Goal: Check status

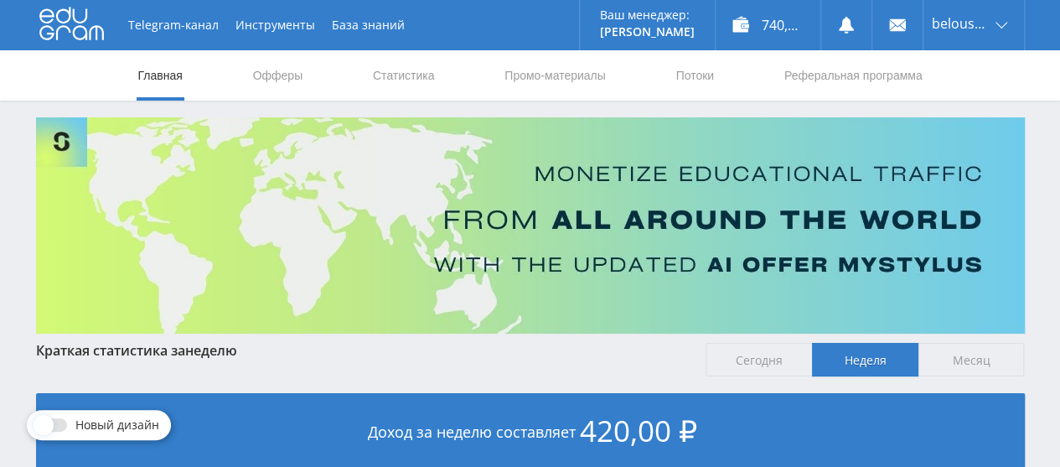
click at [407, 77] on link "Статистика" at bounding box center [403, 75] width 65 height 50
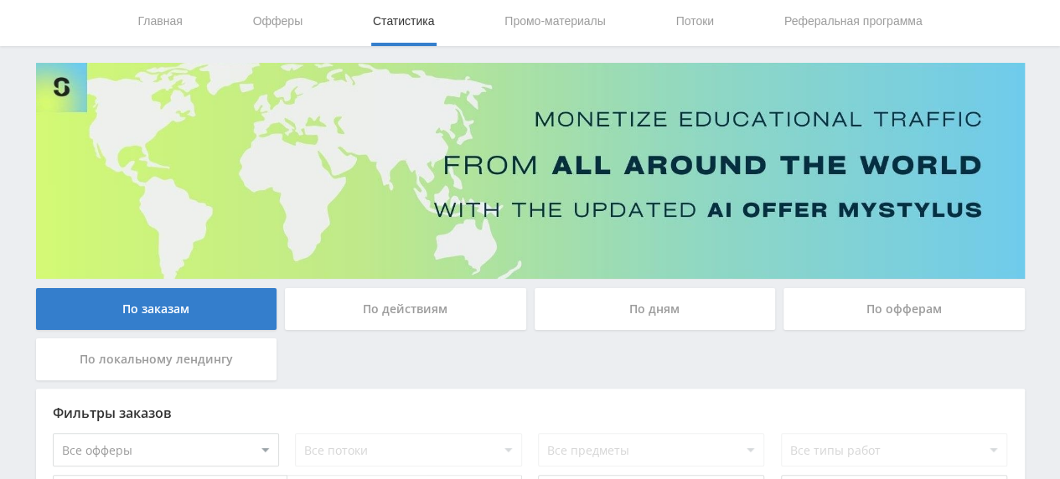
scroll to position [42, 0]
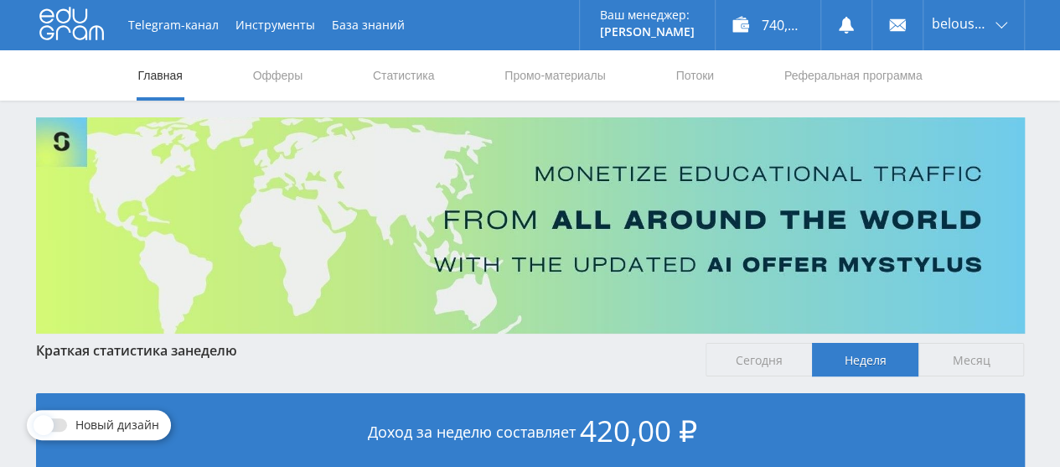
click at [399, 76] on link "Статистика" at bounding box center [403, 75] width 65 height 50
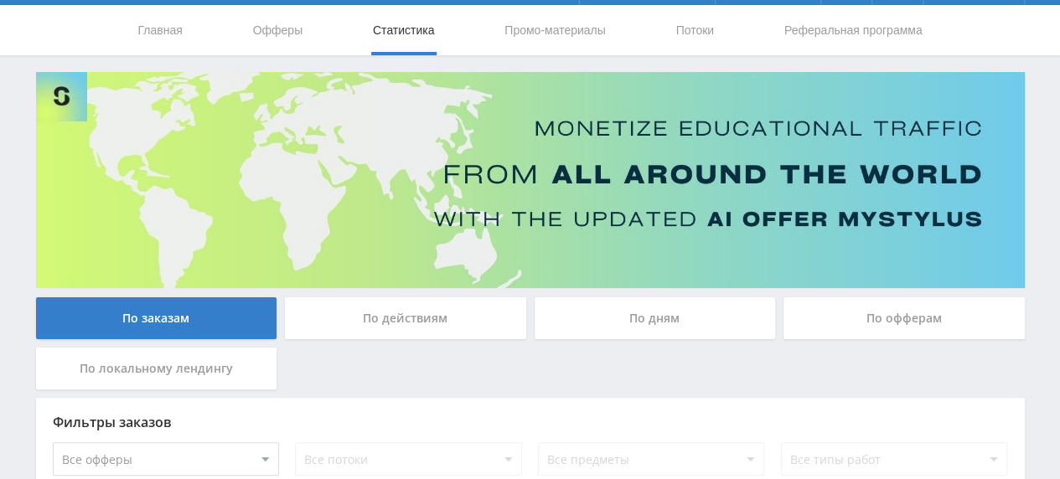
scroll to position [17, 0]
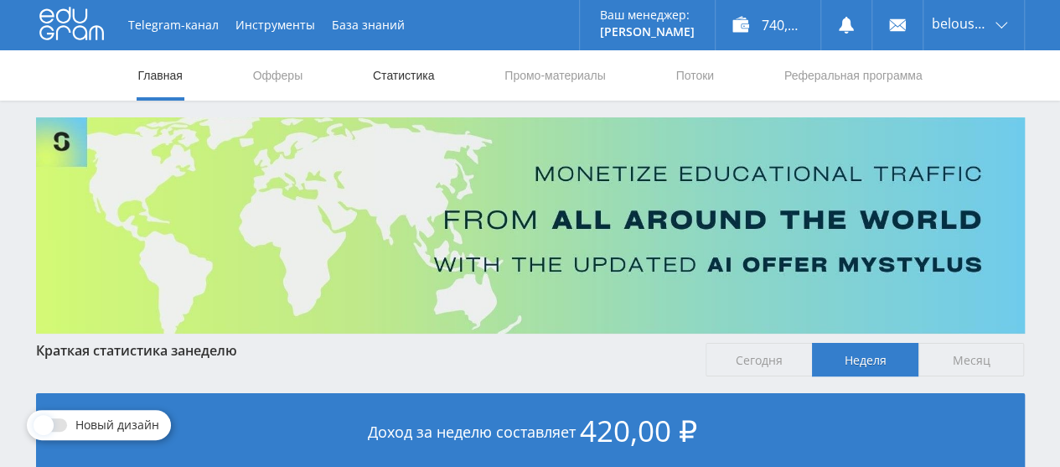
click at [402, 86] on link "Статистика" at bounding box center [403, 75] width 65 height 50
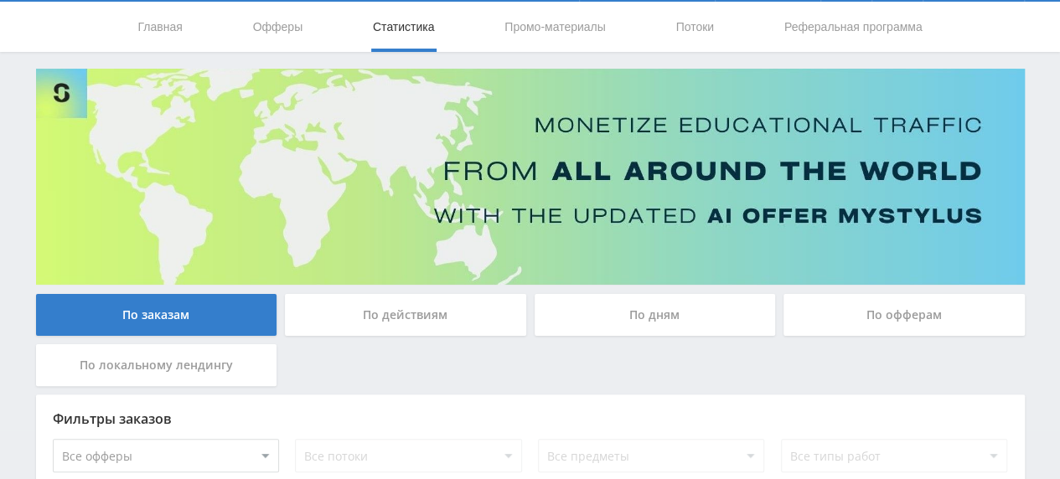
scroll to position [25, 0]
